Goal: Task Accomplishment & Management: Use online tool/utility

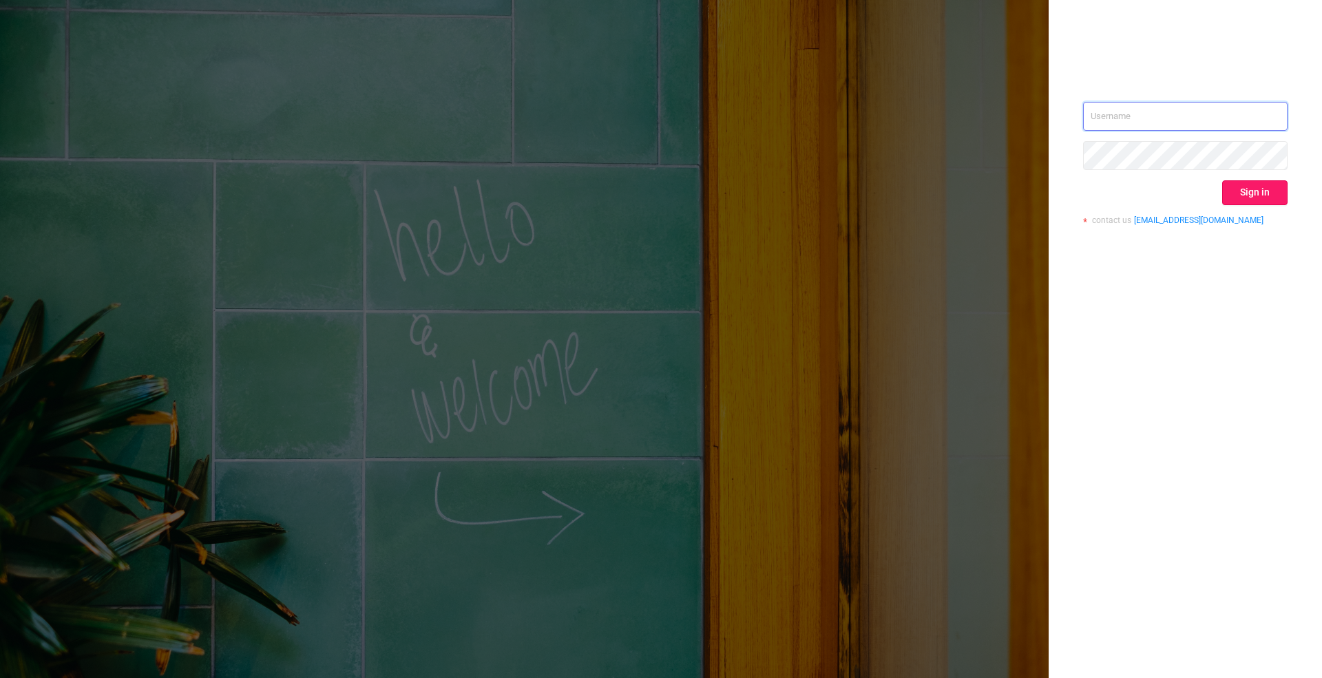
type input "[PERSON_NAME][EMAIL_ADDRESS][DOMAIN_NAME]"
click at [1267, 187] on button "Sign in" at bounding box center [1255, 192] width 65 height 25
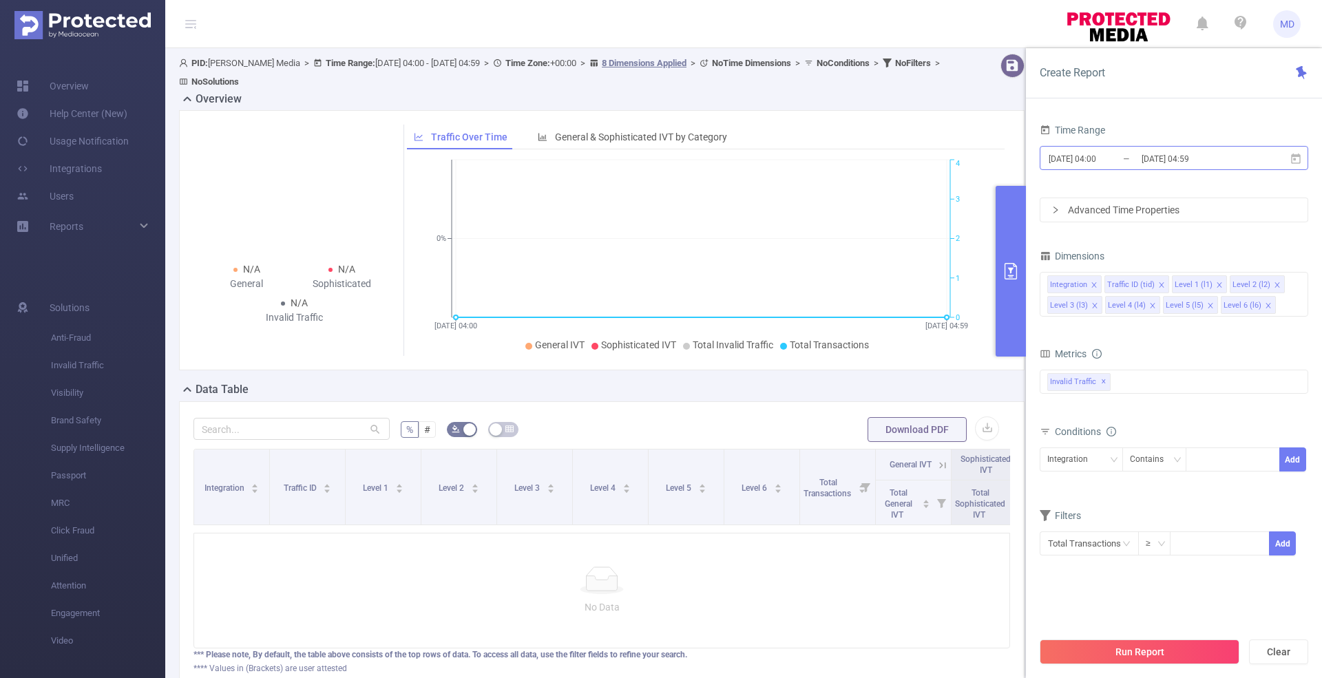
click at [1133, 158] on input "[DATE] 04:00" at bounding box center [1104, 158] width 112 height 19
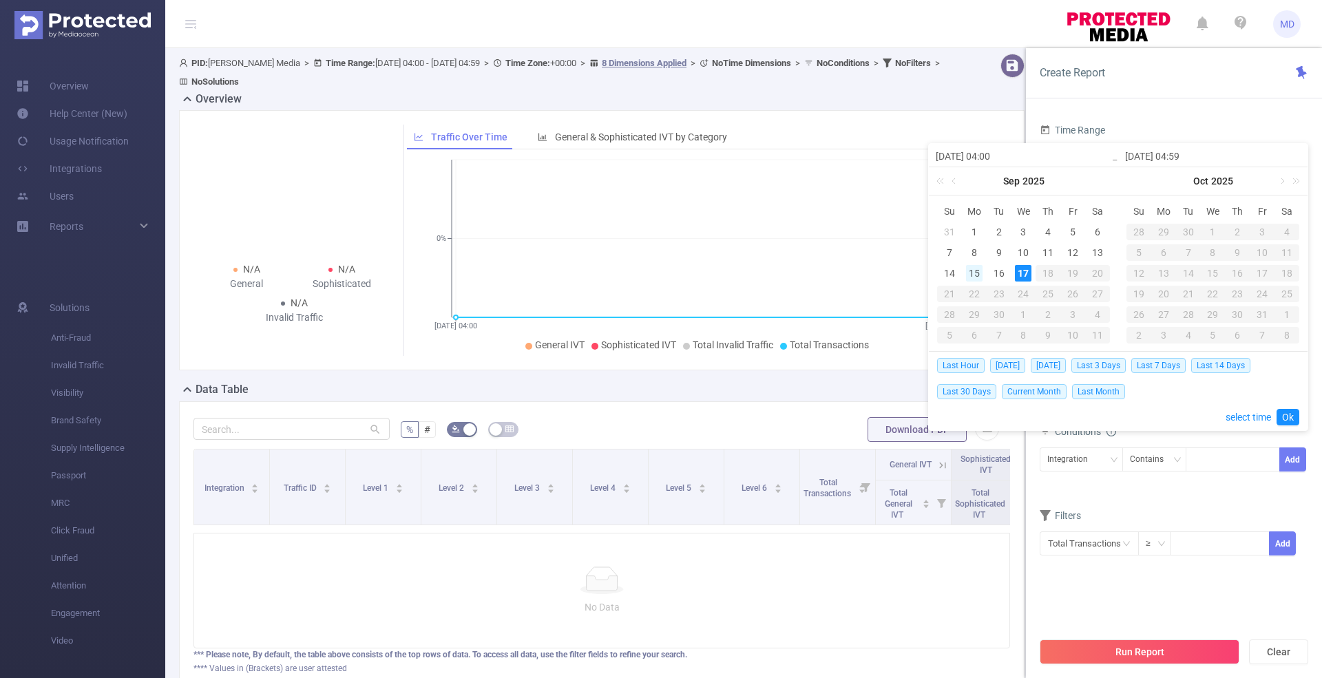
click at [977, 271] on div "15" at bounding box center [974, 273] width 17 height 17
click at [1001, 274] on div "16" at bounding box center [999, 273] width 17 height 17
type input "[DATE] 04:00"
type input "[DATE] 04:59"
type input "[DATE] 04:00"
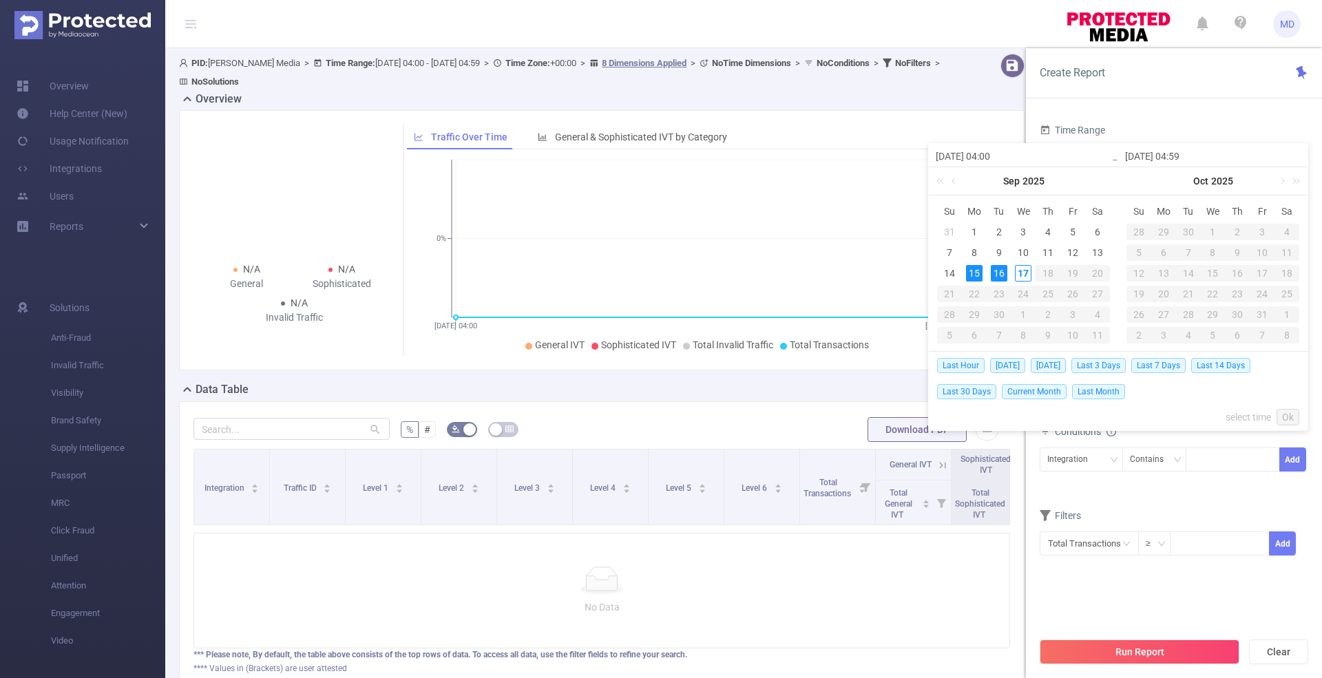
type input "[DATE] 04:59"
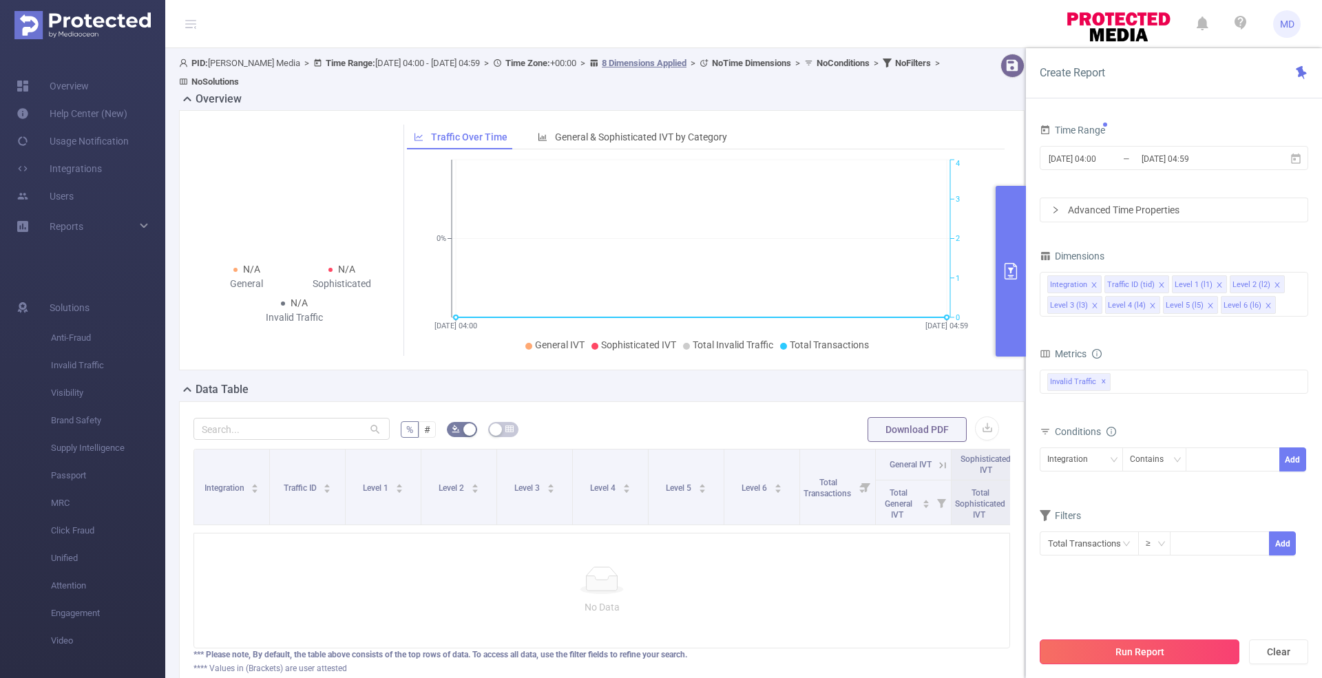
click at [1167, 654] on button "Run Report" at bounding box center [1140, 652] width 200 height 25
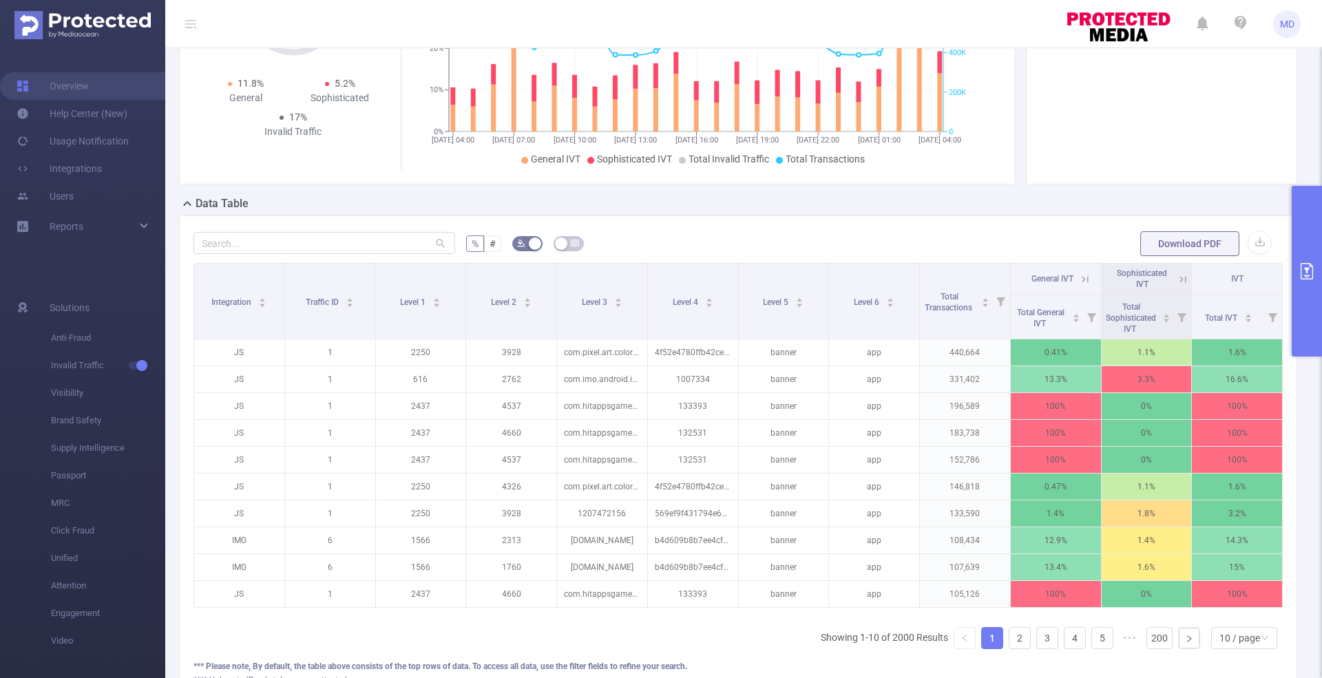
scroll to position [183, 0]
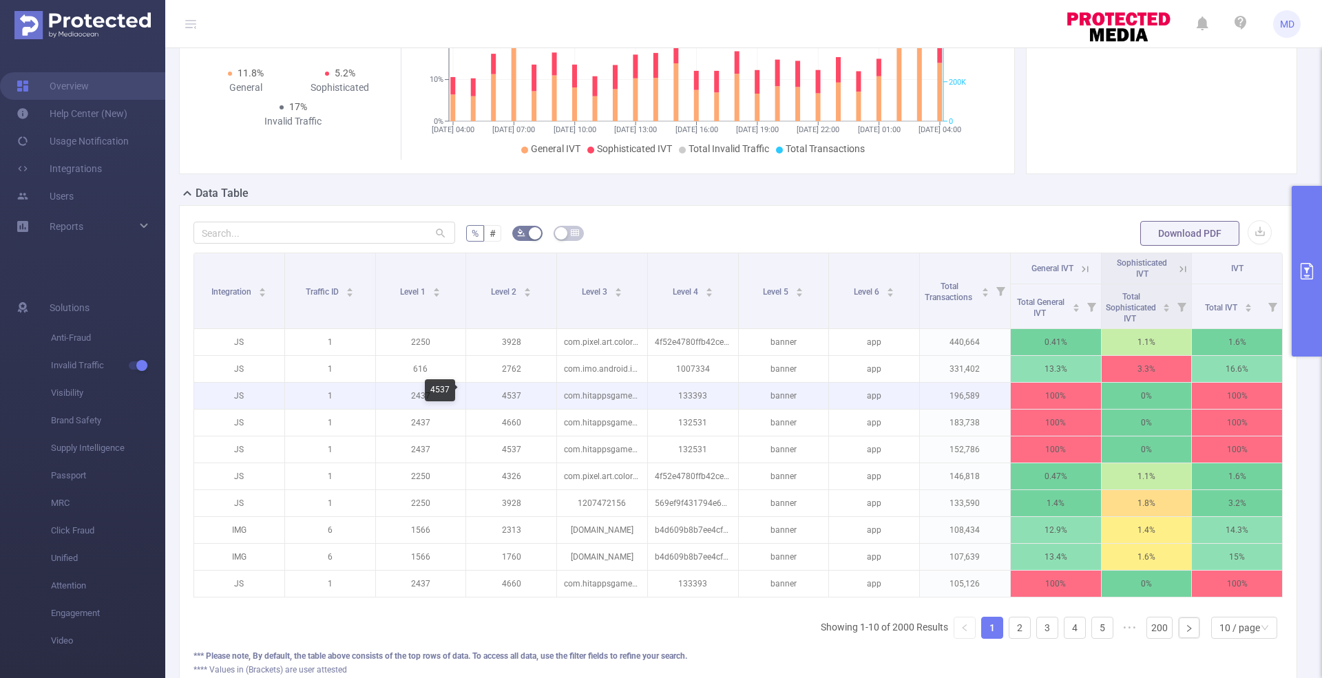
click at [505, 386] on p "4537" at bounding box center [511, 396] width 90 height 26
copy p "4537"
